Goal: Task Accomplishment & Management: Complete application form

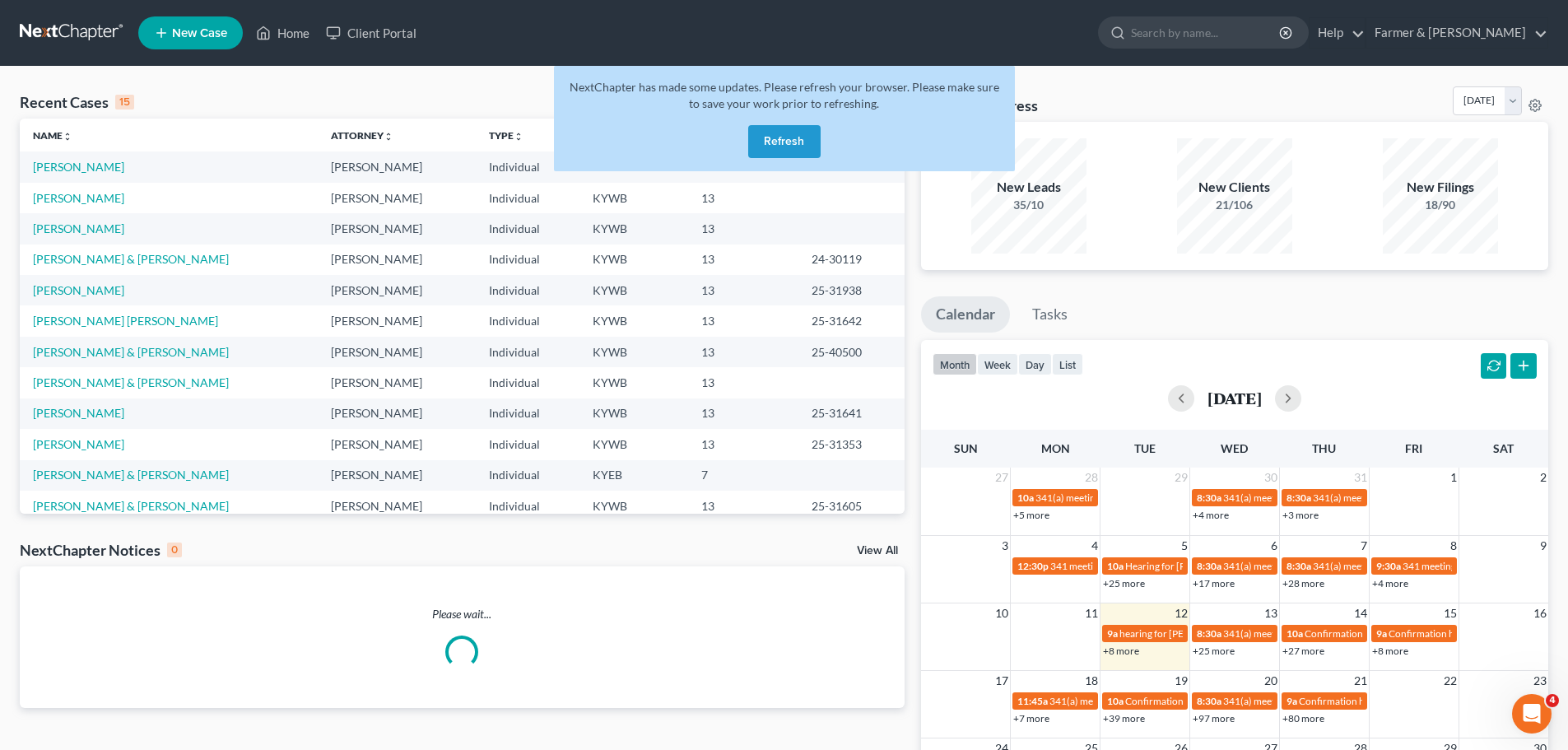
click at [769, 136] on button "Refresh" at bounding box center [784, 142] width 72 height 33
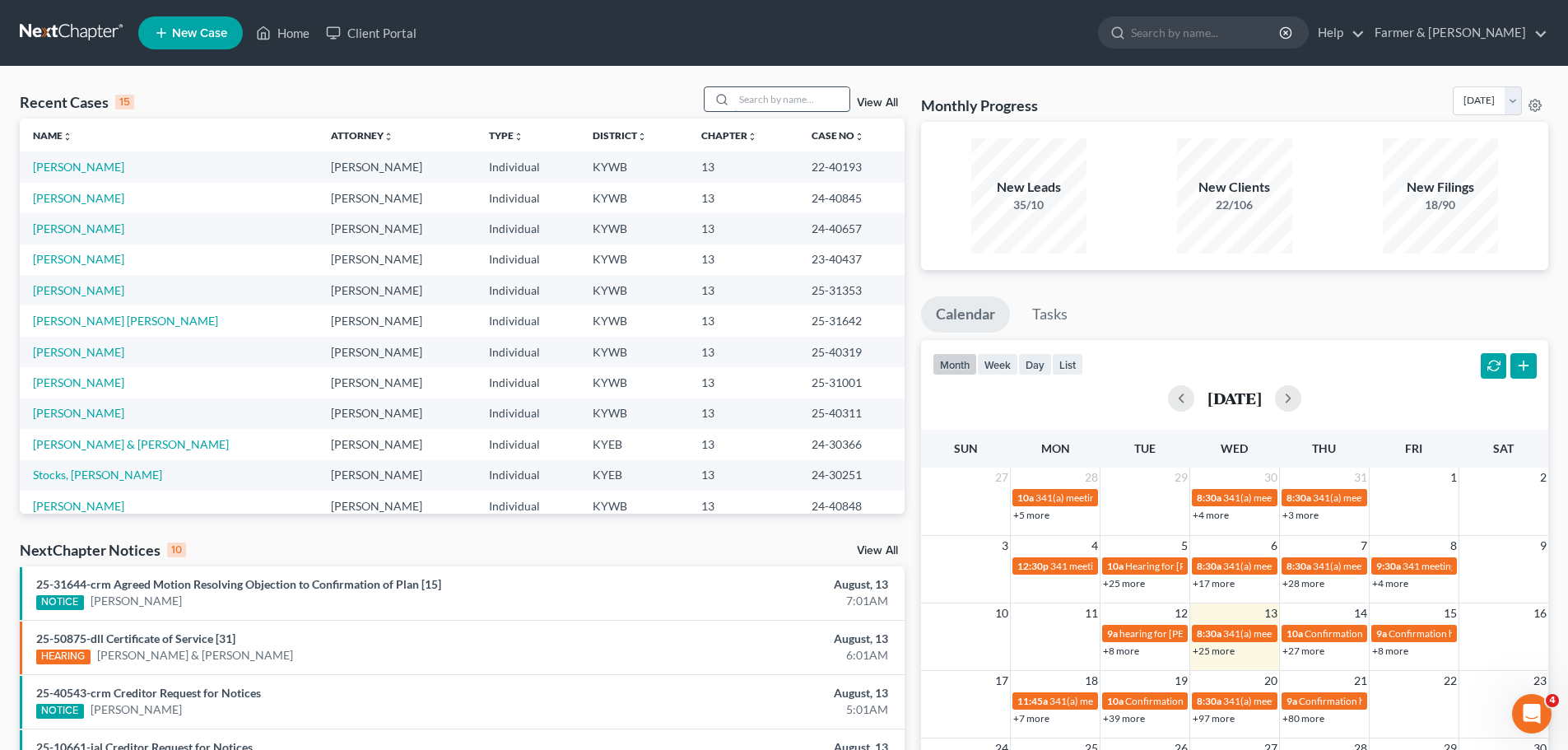
click at [773, 104] on input "search" at bounding box center [792, 99] width 115 height 23
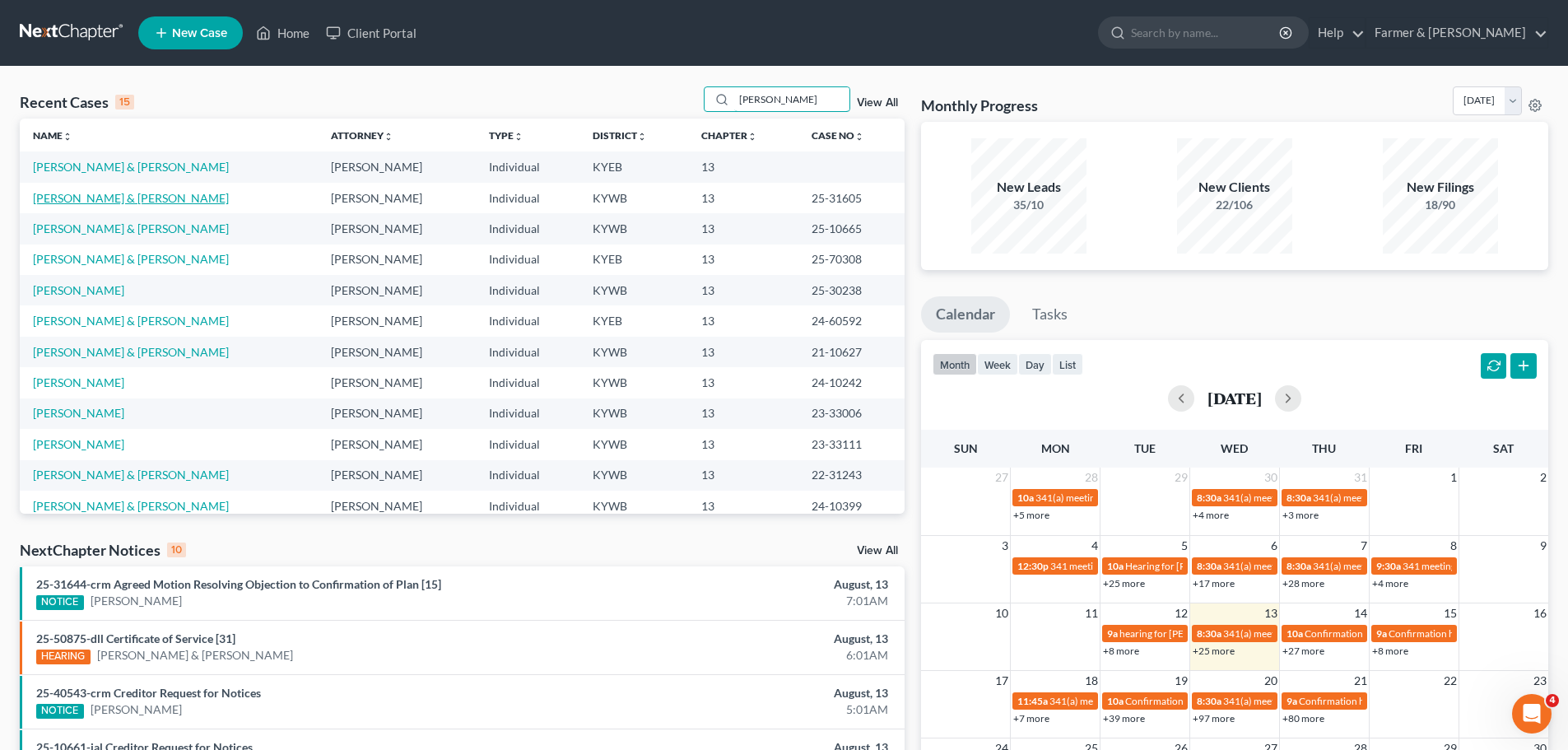
type input "edwards"
click at [108, 202] on link "[PERSON_NAME] & [PERSON_NAME]" at bounding box center [131, 198] width 196 height 14
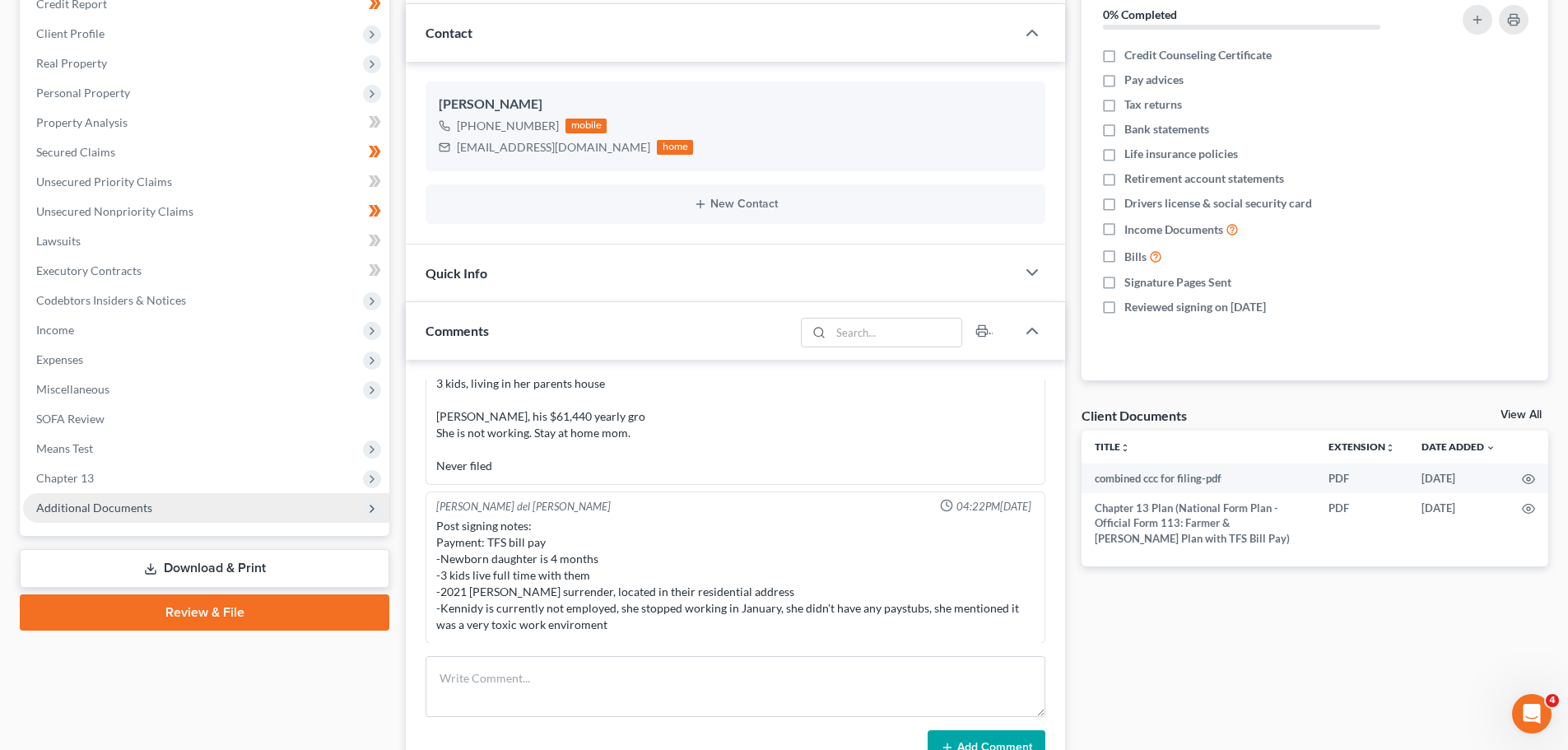
scroll to position [247, 0]
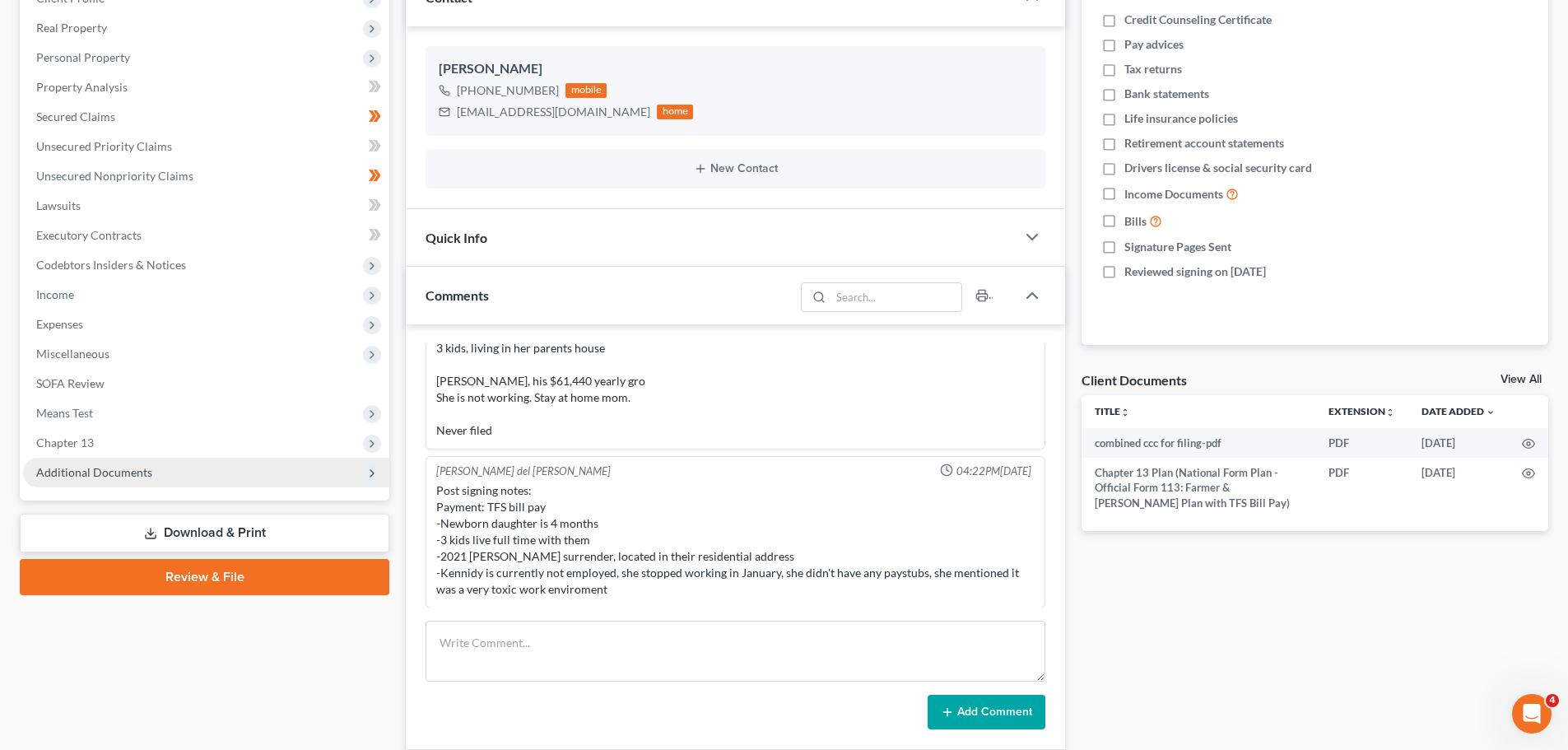
click at [121, 470] on span "Additional Documents" at bounding box center [94, 472] width 116 height 14
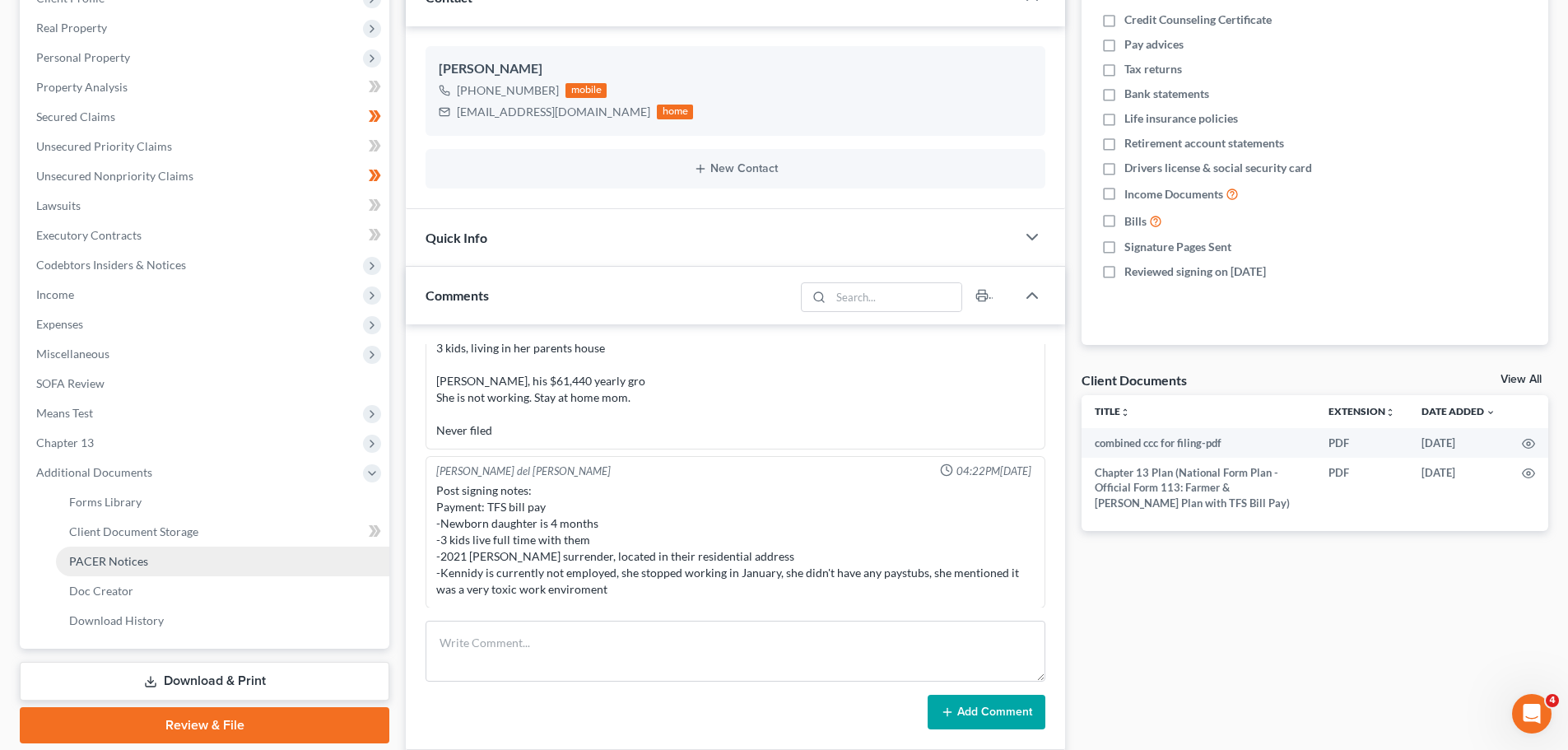
click at [135, 559] on span "PACER Notices" at bounding box center [109, 561] width 79 height 14
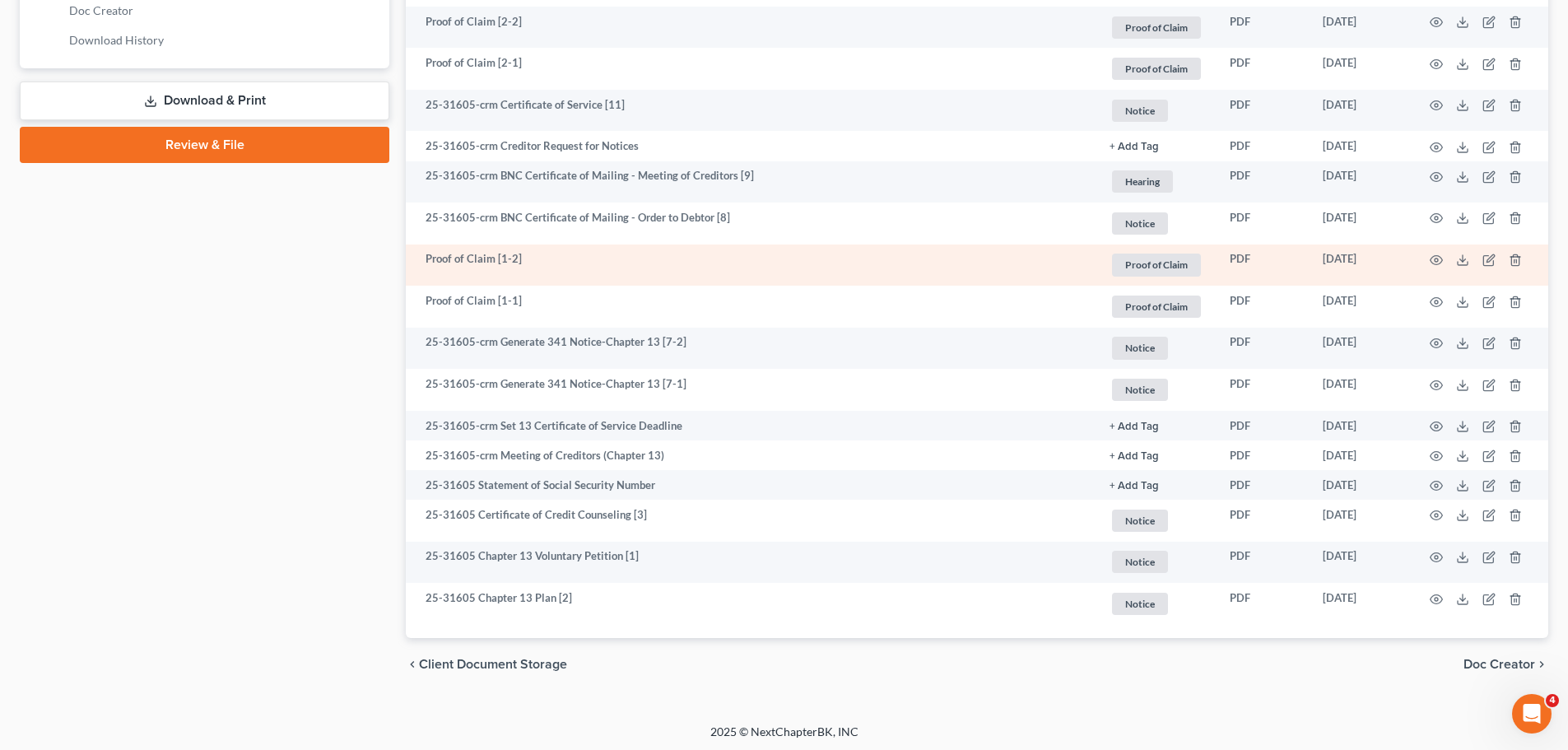
scroll to position [830, 0]
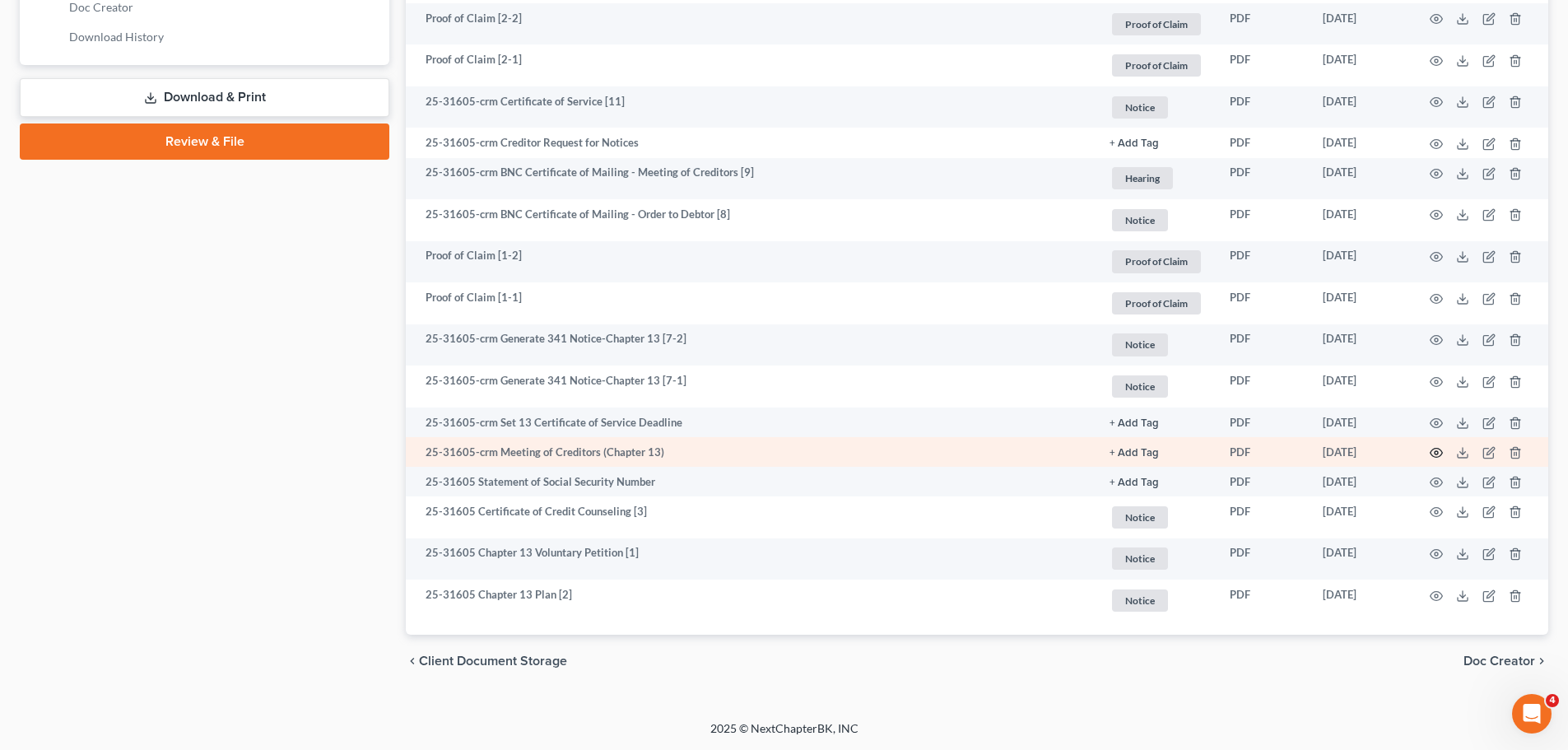
click at [1433, 452] on icon "button" at bounding box center [1436, 452] width 13 height 13
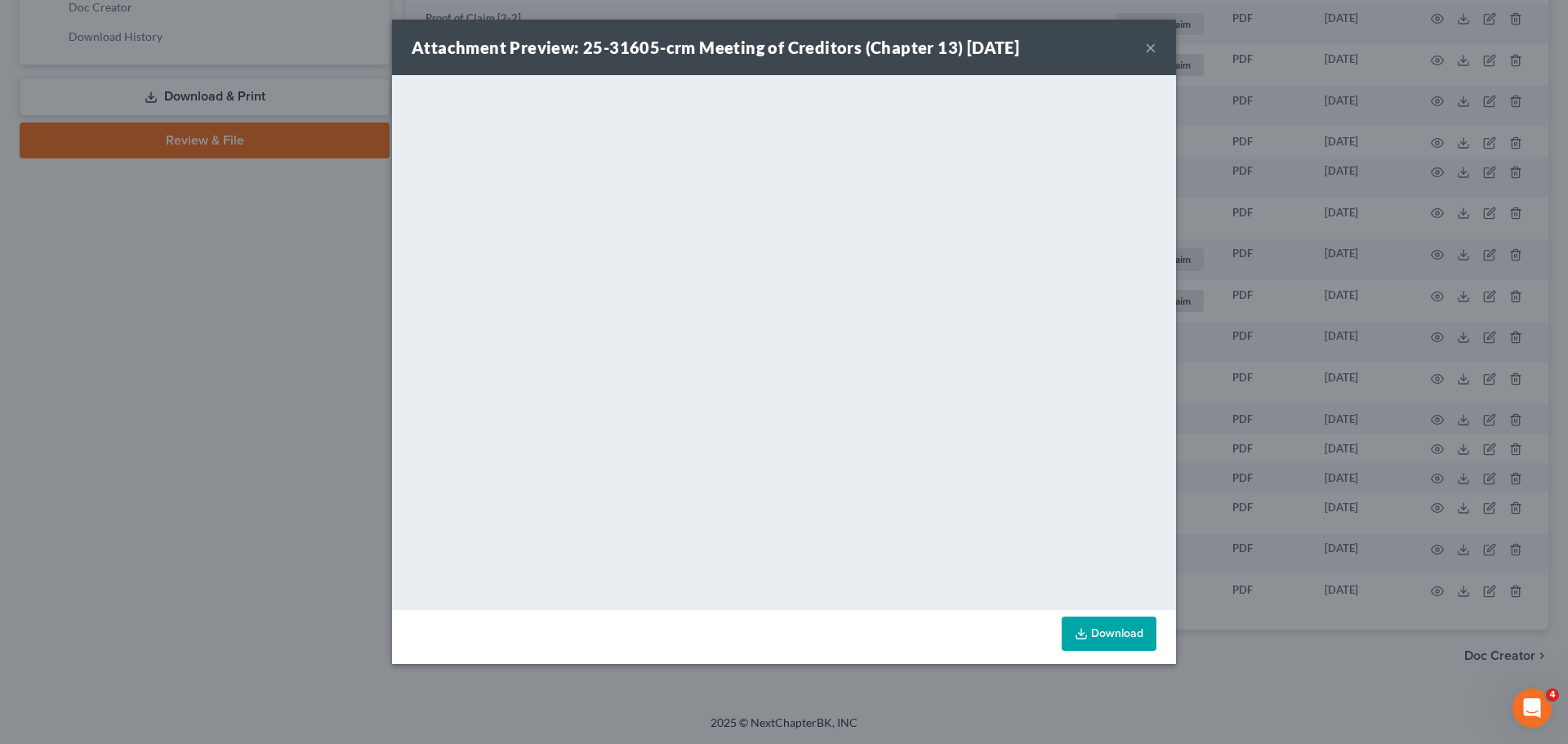
click at [1150, 44] on button "×" at bounding box center [1151, 48] width 12 height 19
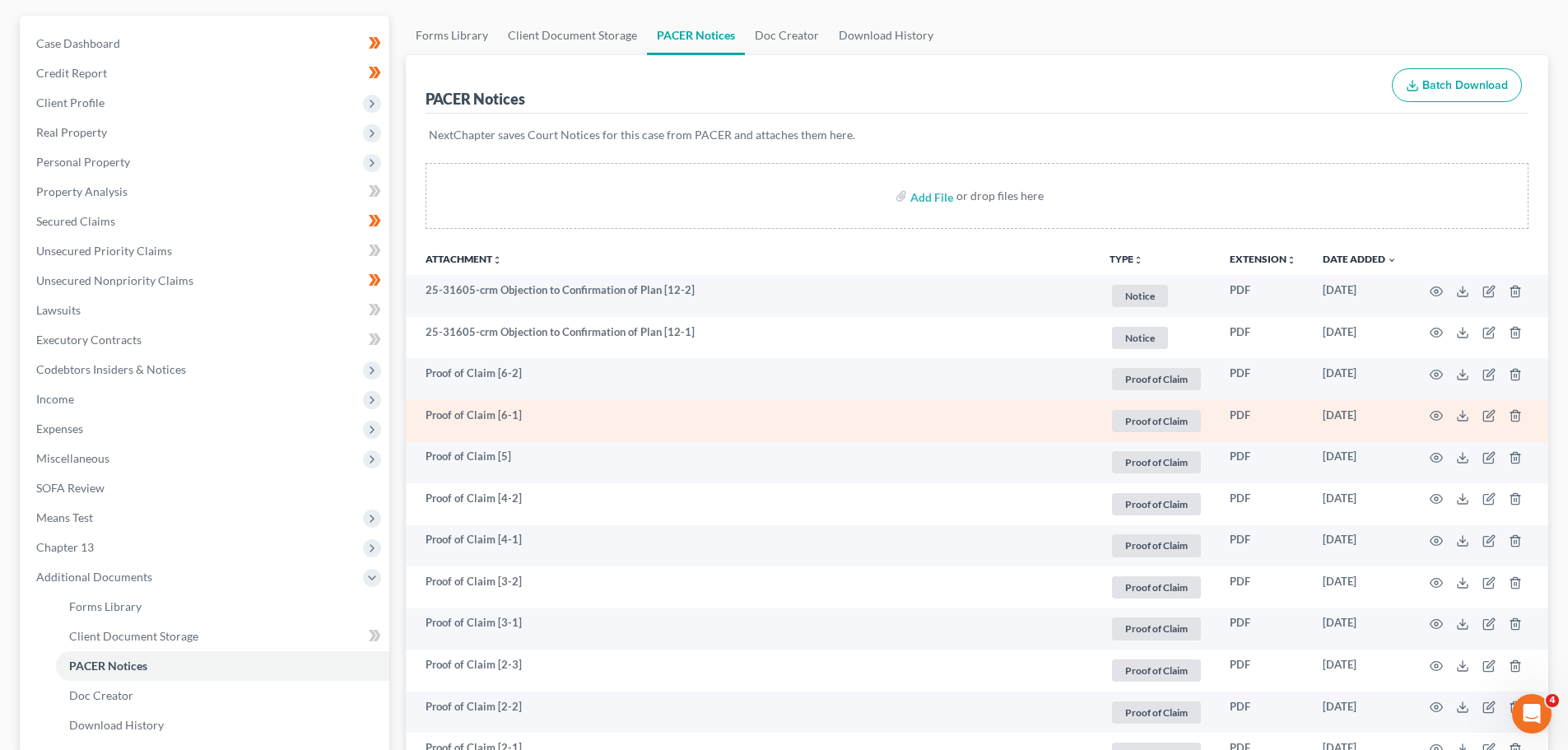
scroll to position [0, 0]
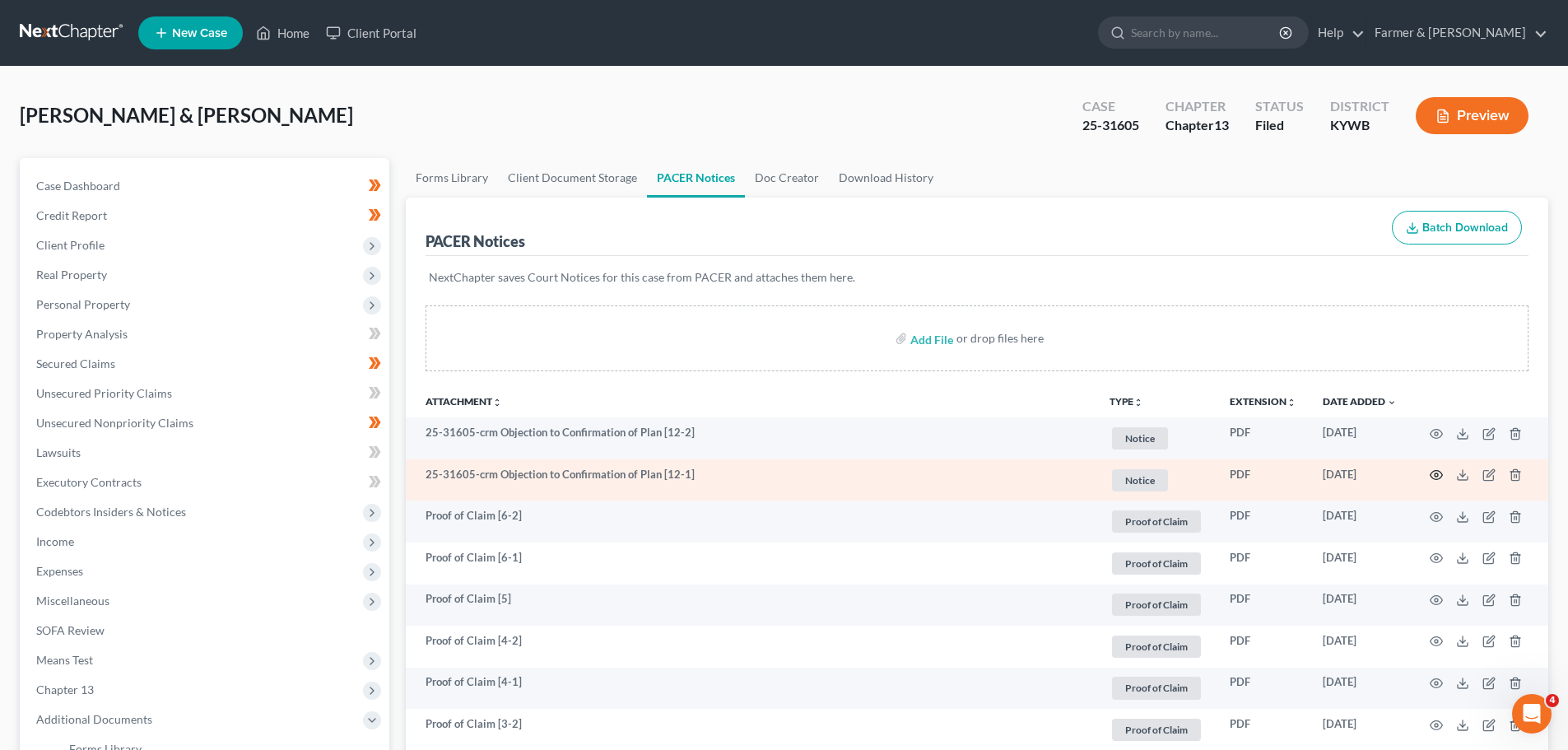
click at [1438, 473] on icon "button" at bounding box center [1436, 474] width 13 height 13
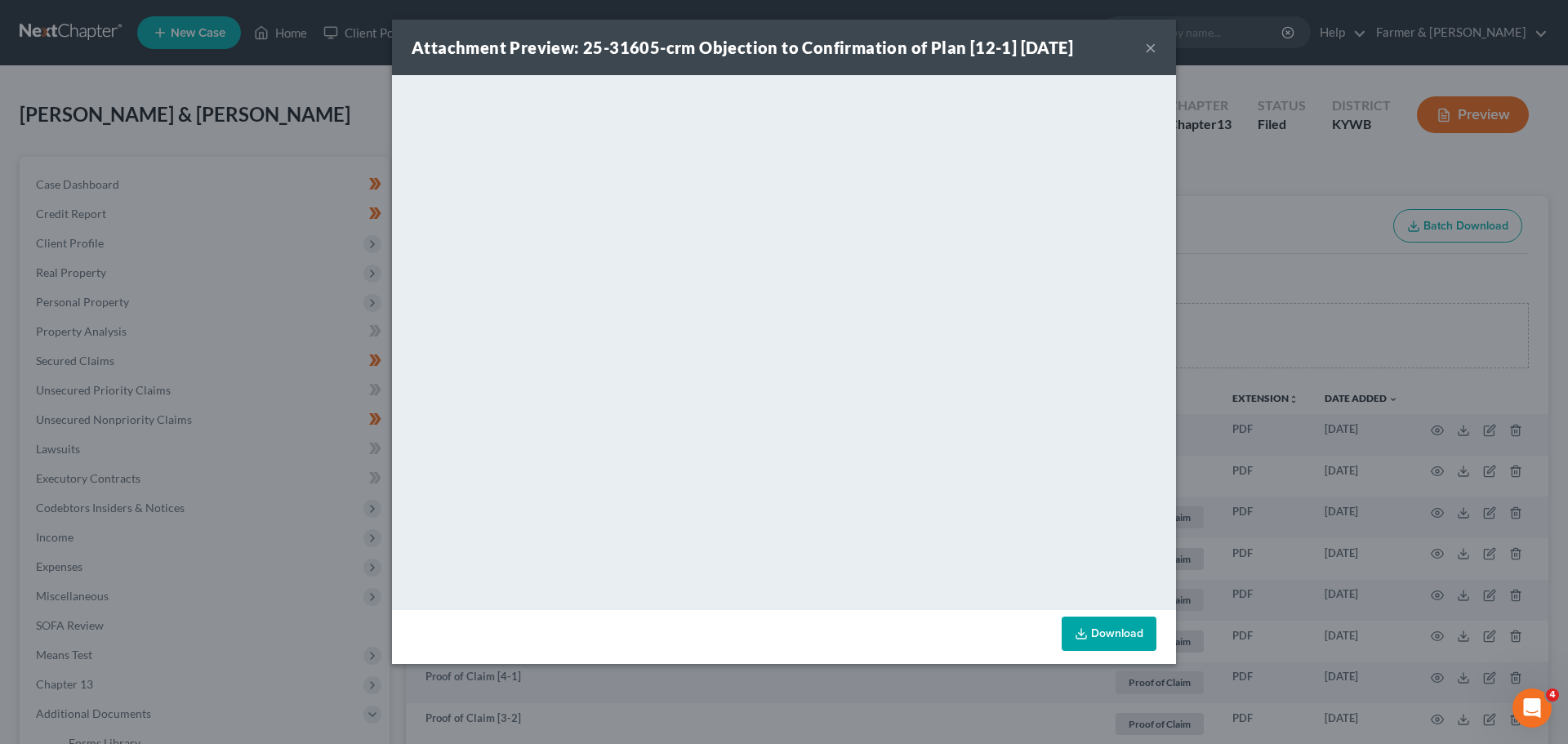
click at [1151, 49] on button "×" at bounding box center [1151, 48] width 12 height 19
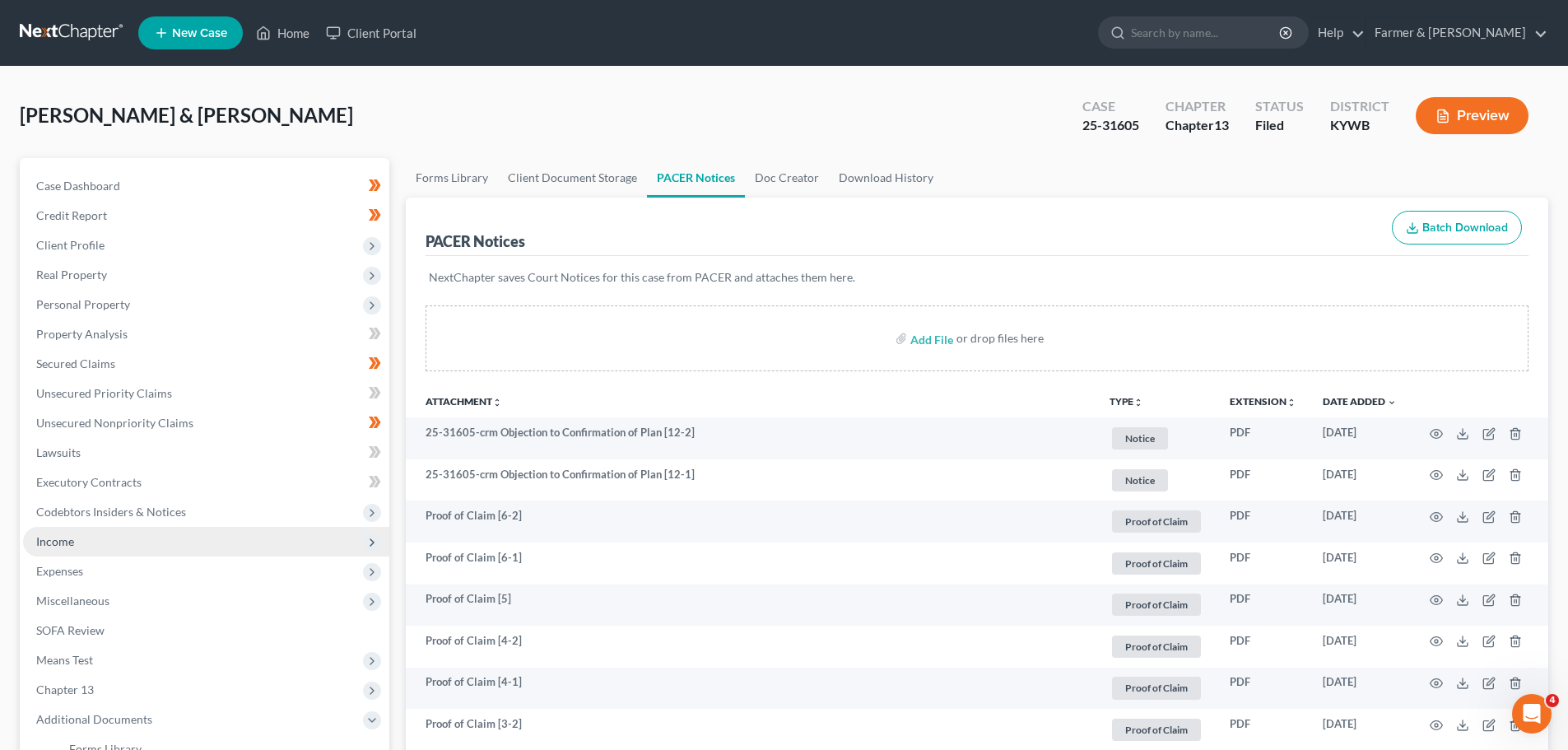
click at [86, 536] on span "Income" at bounding box center [207, 541] width 366 height 29
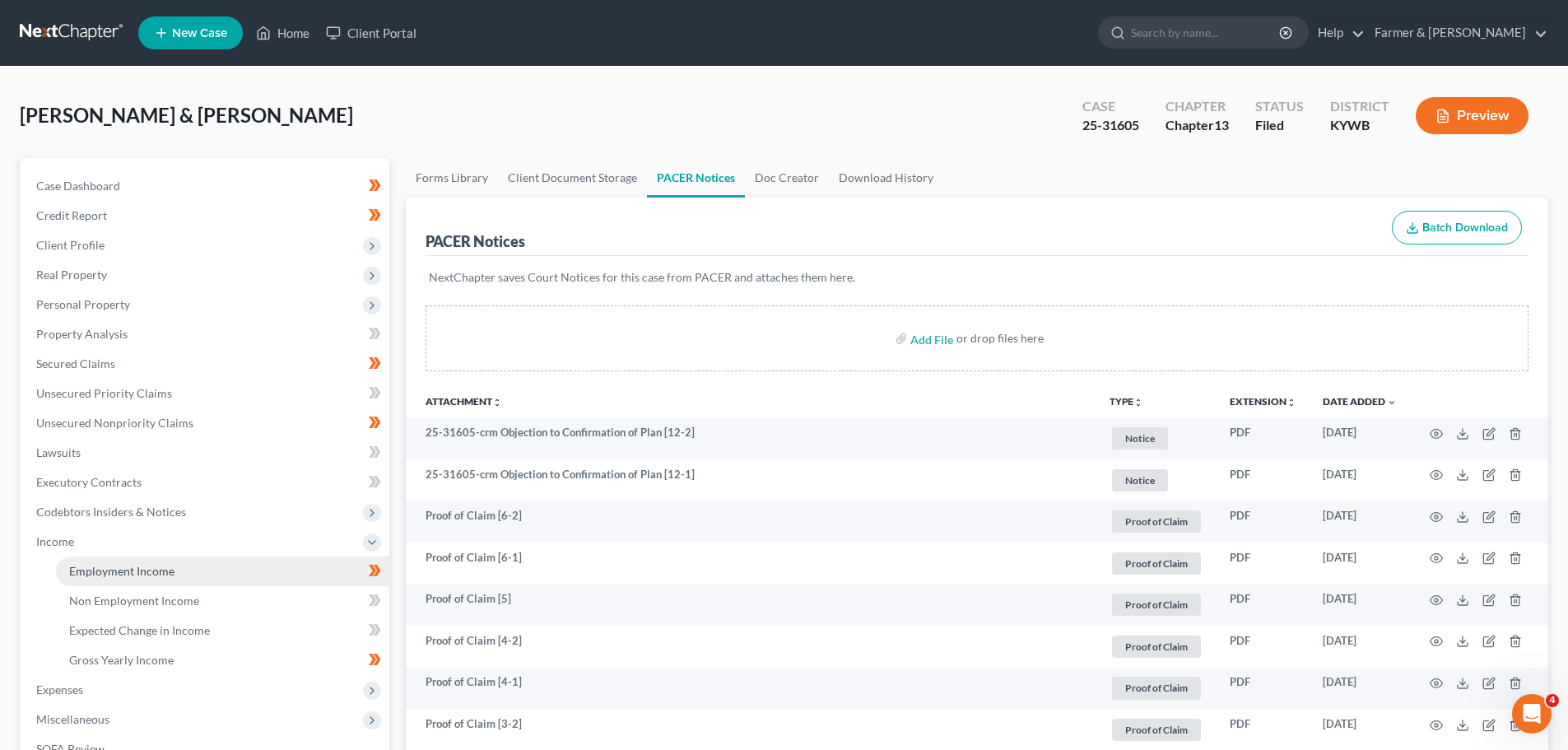
click at [136, 572] on span "Employment Income" at bounding box center [122, 571] width 106 height 14
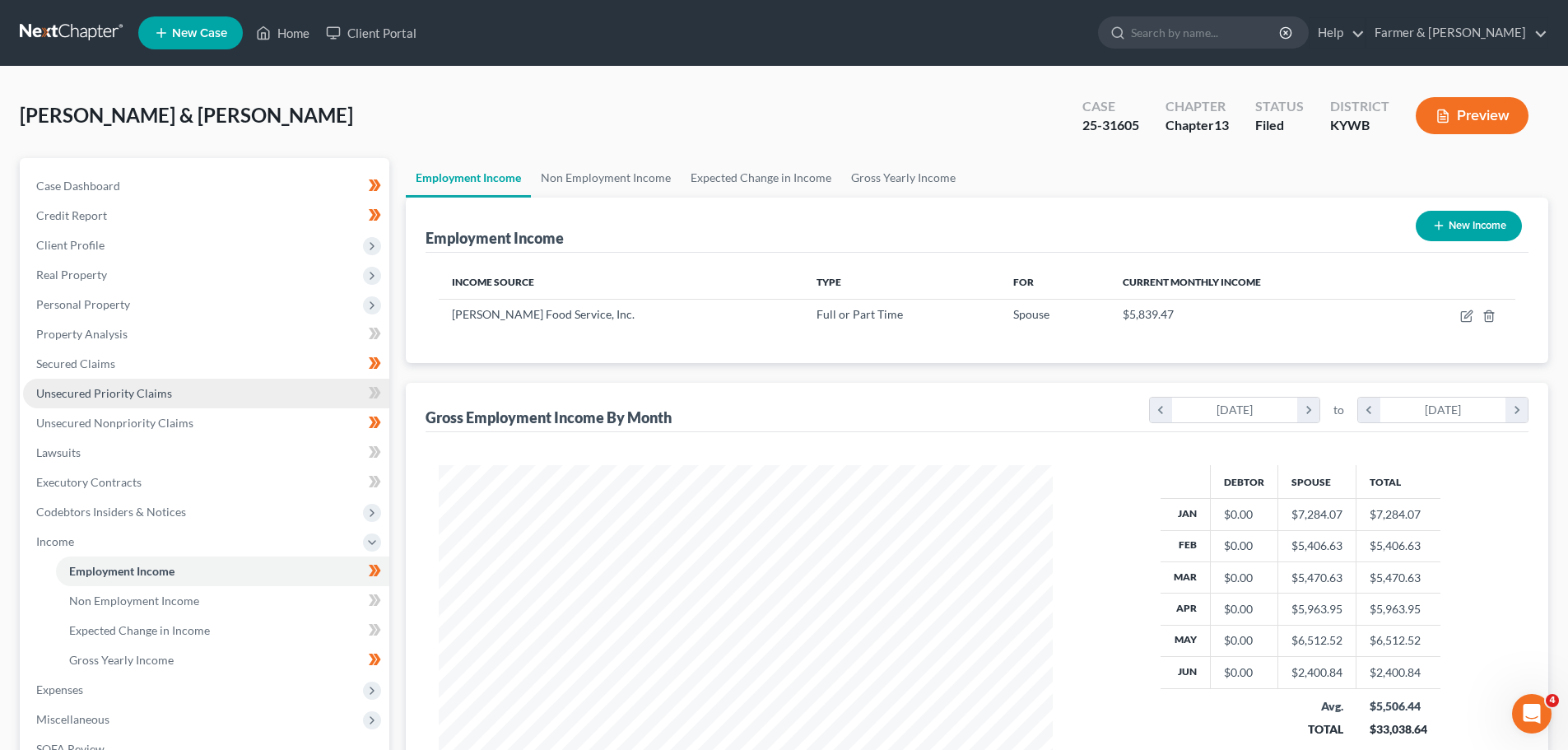
scroll to position [307, 647]
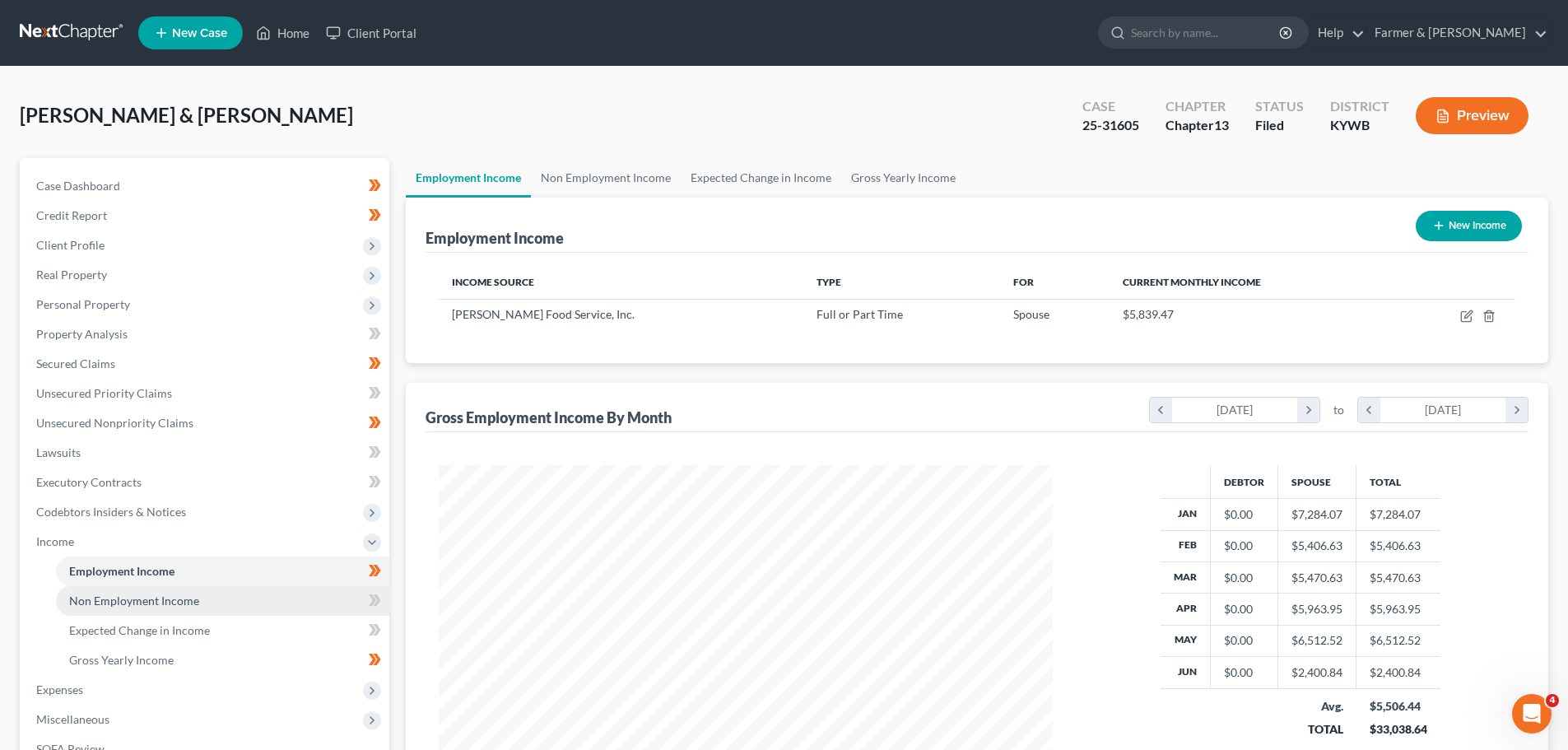
click at [165, 605] on span "Non Employment Income" at bounding box center [134, 600] width 130 height 14
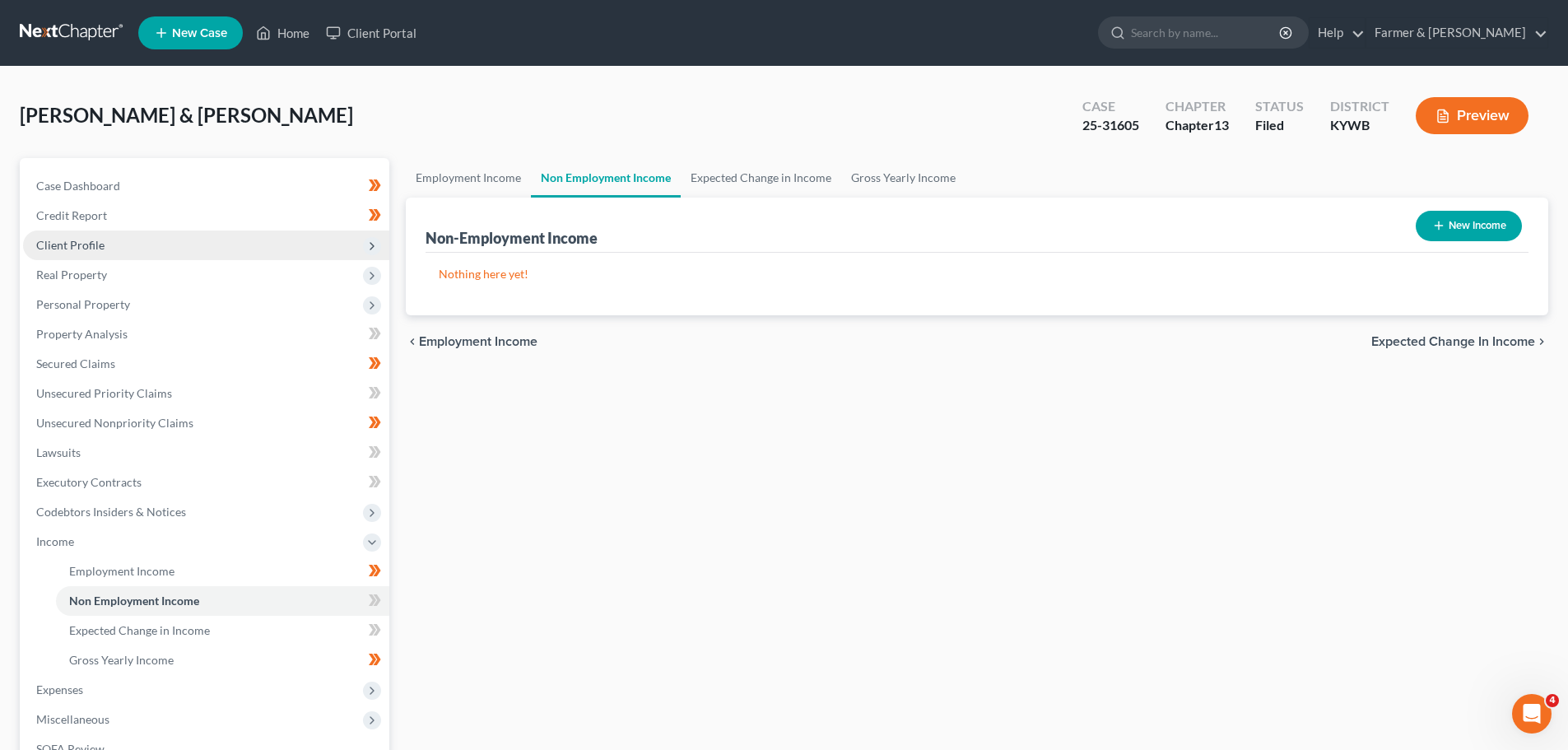
click at [101, 246] on span "Client Profile" at bounding box center [70, 245] width 69 height 14
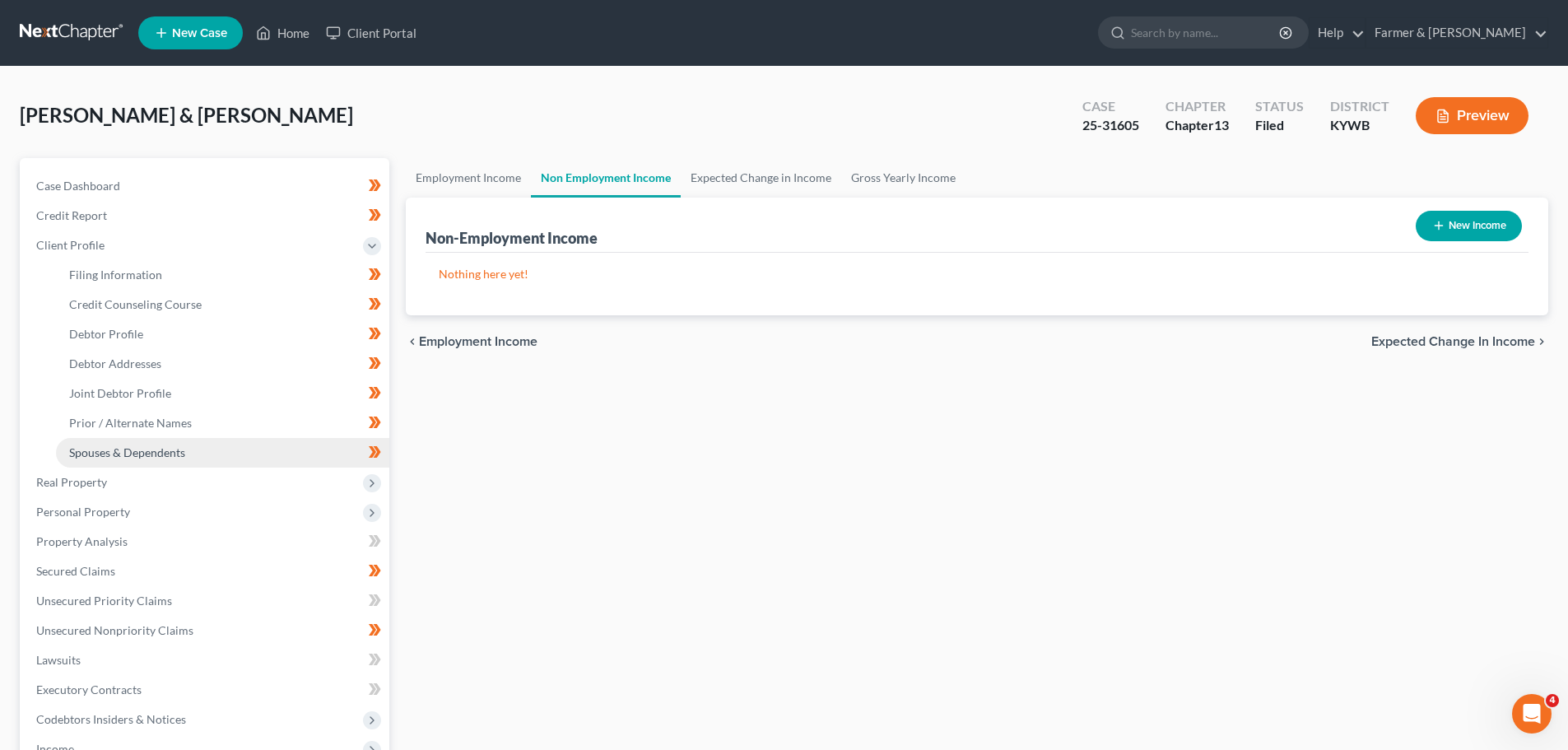
click at [170, 446] on span "Spouses & Dependents" at bounding box center [127, 452] width 116 height 14
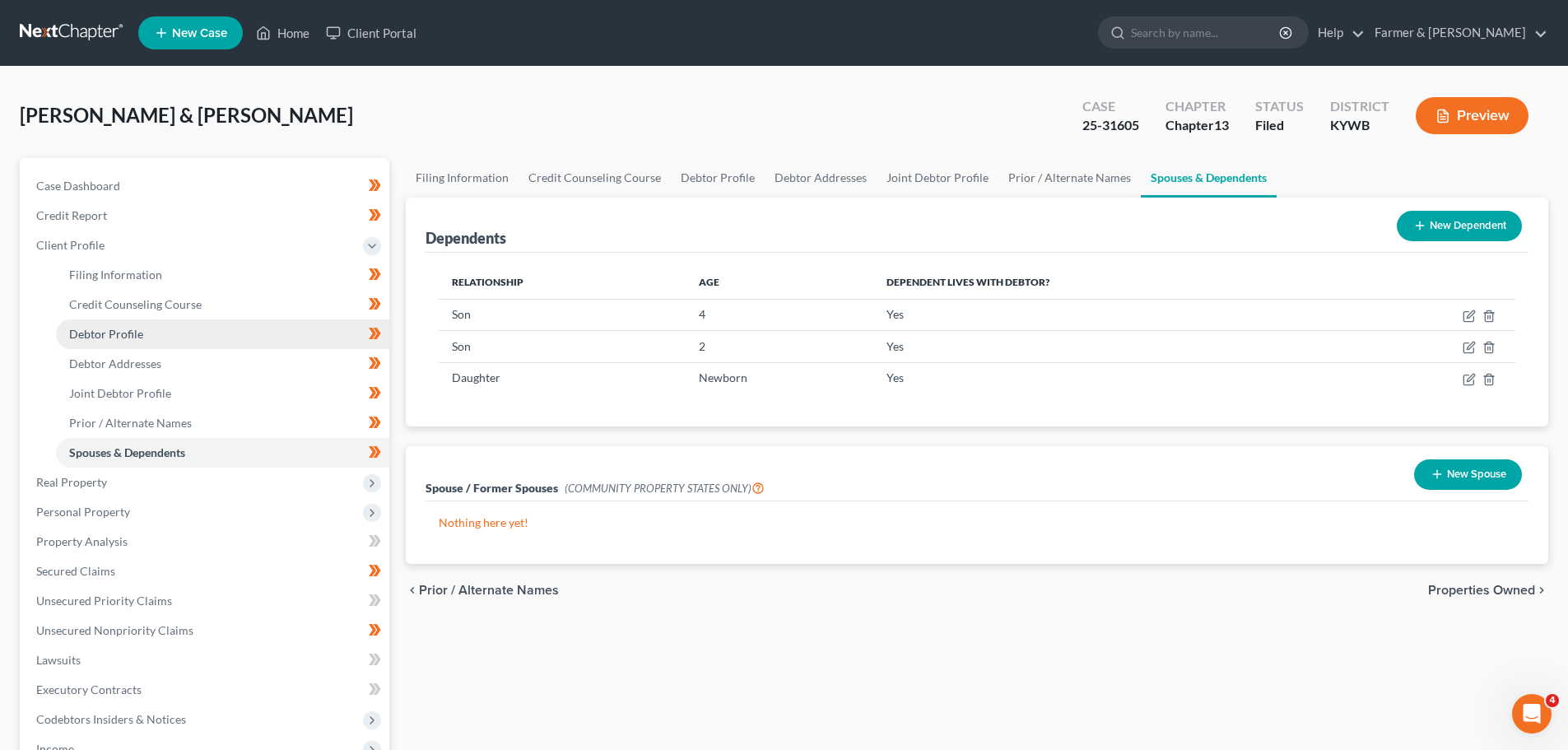
click at [155, 344] on link "Debtor Profile" at bounding box center [222, 334] width 334 height 29
select select "1"
select select "4"
